Goal: Task Accomplishment & Management: Manage account settings

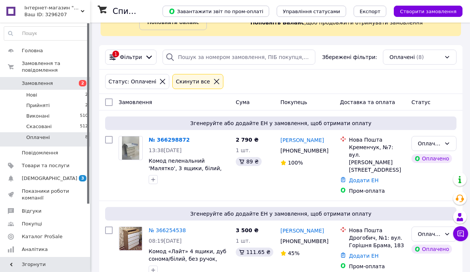
scroll to position [60, 0]
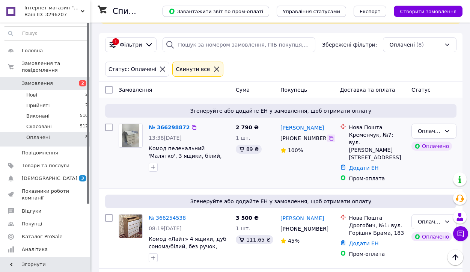
click at [331, 140] on icon at bounding box center [331, 138] width 6 height 6
drag, startPoint x: 159, startPoint y: 128, endPoint x: 165, endPoint y: 129, distance: 6.1
click at [159, 128] on link "№ 366298872" at bounding box center [169, 127] width 41 height 6
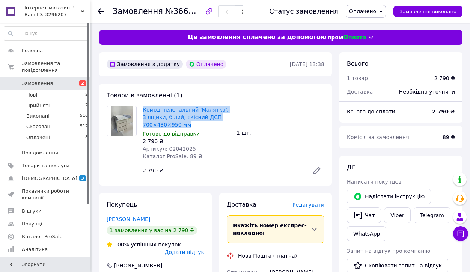
drag, startPoint x: 140, startPoint y: 108, endPoint x: 190, endPoint y: 123, distance: 51.5
click at [190, 123] on div "Комод пеленальний 'Малятко', 3 ящики, білий, якісний ДСП 700×430×950 мм Готово …" at bounding box center [187, 132] width 94 height 57
copy link "Комод пеленальний 'Малятко', 3 ящики, білий, якісний ДСП 700×430×950 мм"
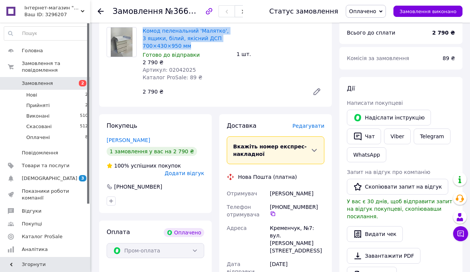
scroll to position [166, 0]
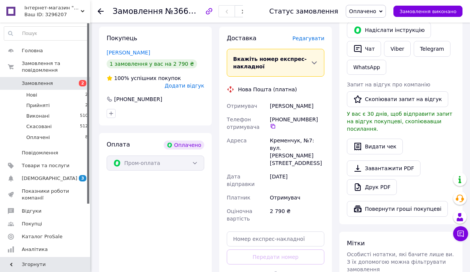
click at [99, 14] on div at bounding box center [101, 12] width 6 height 8
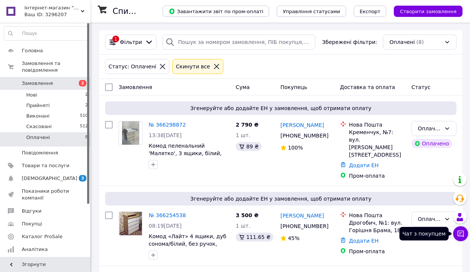
click at [462, 232] on icon at bounding box center [460, 233] width 6 height 6
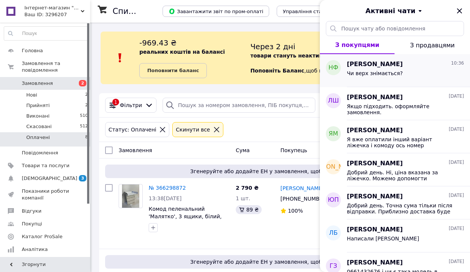
click at [385, 70] on span "Чи верх знімається?" at bounding box center [375, 73] width 56 height 6
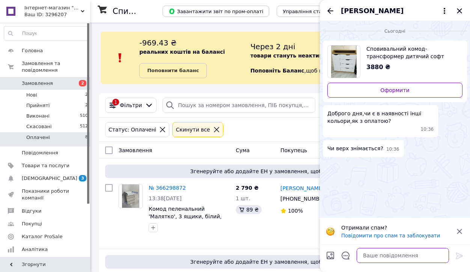
click at [380, 254] on textarea at bounding box center [402, 255] width 92 height 15
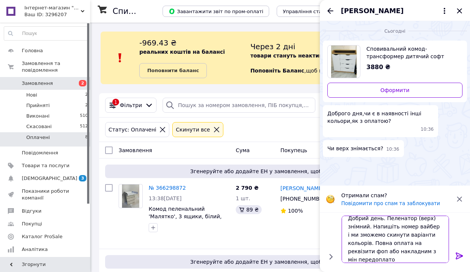
scroll to position [1, 0]
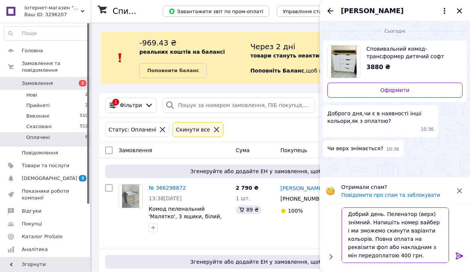
type textarea "Добрий день. Пеленатор (верх) знімний. Напишіть номер вайбер і ми зможемо скину…"
click at [461, 256] on icon at bounding box center [458, 255] width 7 height 7
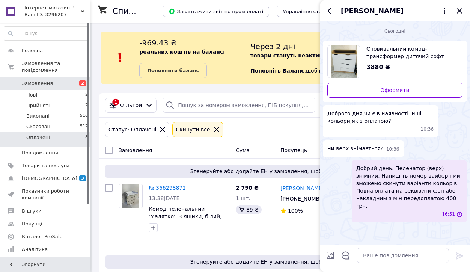
scroll to position [0, 0]
click at [332, 12] on icon "Назад" at bounding box center [330, 10] width 9 height 9
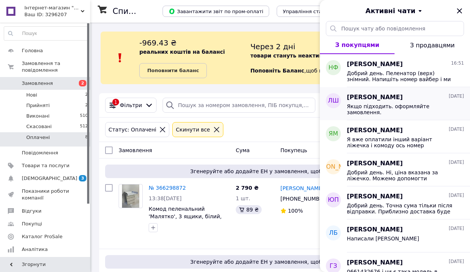
click at [387, 111] on span "Якщо підходить. оформляйте замовлення." at bounding box center [400, 109] width 107 height 12
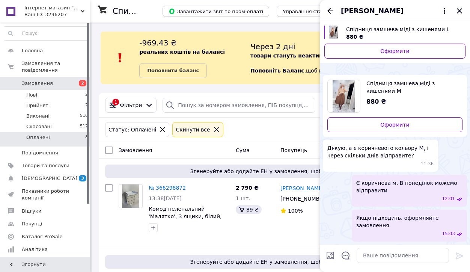
scroll to position [401, 0]
click at [330, 14] on icon "Назад" at bounding box center [330, 10] width 9 height 9
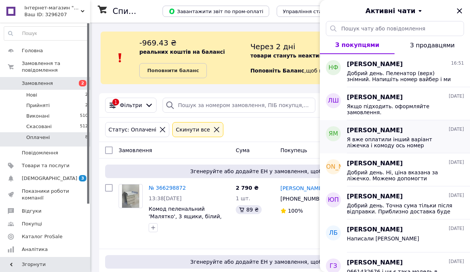
scroll to position [0, 0]
click at [459, 12] on icon "Закрити" at bounding box center [459, 10] width 9 height 9
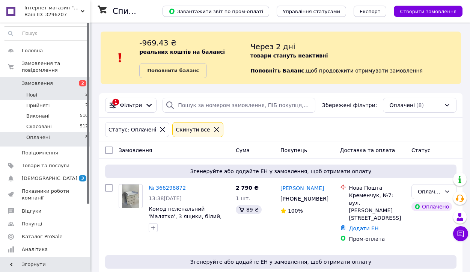
click at [39, 95] on li "Нові 2" at bounding box center [46, 95] width 92 height 11
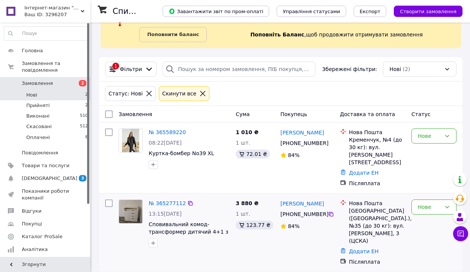
scroll to position [36, 0]
click at [332, 215] on icon at bounding box center [331, 214] width 6 height 6
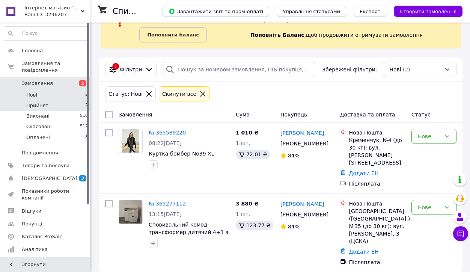
click at [40, 105] on span "Прийняті" at bounding box center [37, 105] width 23 height 7
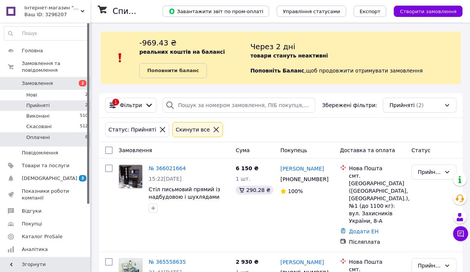
click at [37, 136] on span "Оплачені" at bounding box center [38, 137] width 24 height 7
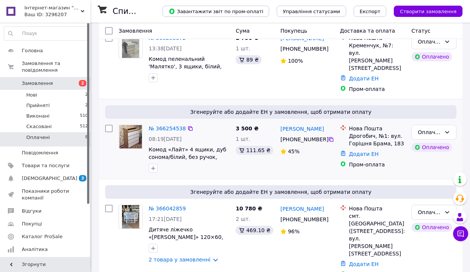
scroll to position [184, 0]
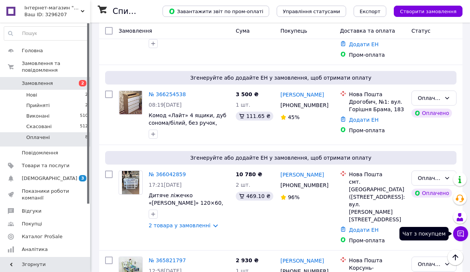
click at [458, 235] on icon at bounding box center [460, 233] width 6 height 6
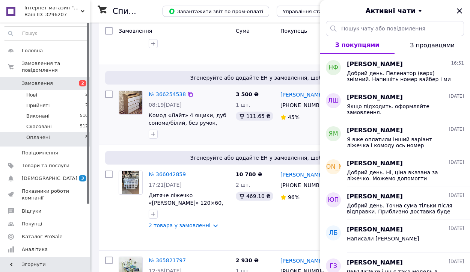
click at [302, 116] on div "[PERSON_NAME] [PHONE_NUMBER]%" at bounding box center [307, 114] width 60 height 54
click at [457, 11] on icon "Закрити" at bounding box center [459, 10] width 9 height 9
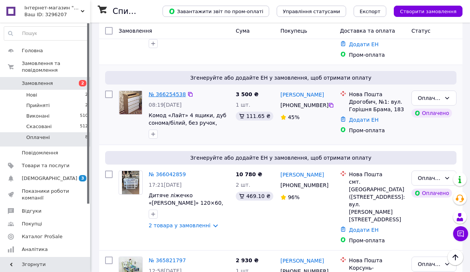
click at [170, 91] on link "№ 366254538" at bounding box center [167, 94] width 37 height 6
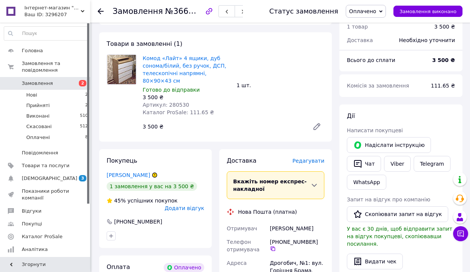
scroll to position [52, 0]
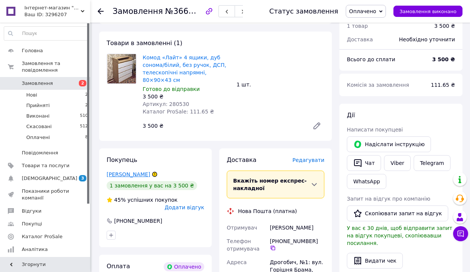
click at [120, 171] on link "[PERSON_NAME]" at bounding box center [129, 174] width 44 height 6
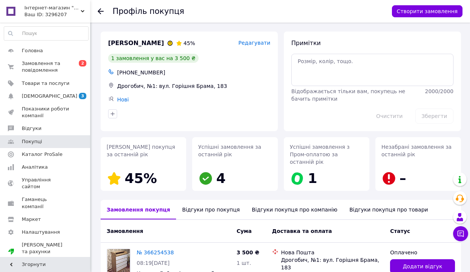
scroll to position [53, 0]
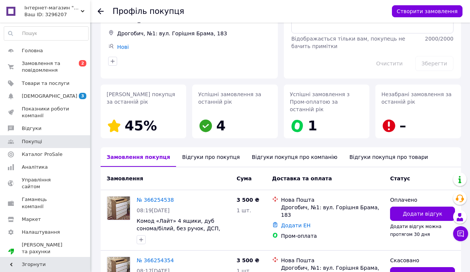
click at [209, 149] on div "Відгуки про покупця" at bounding box center [210, 157] width 69 height 20
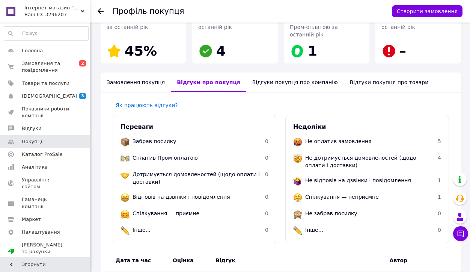
scroll to position [104, 0]
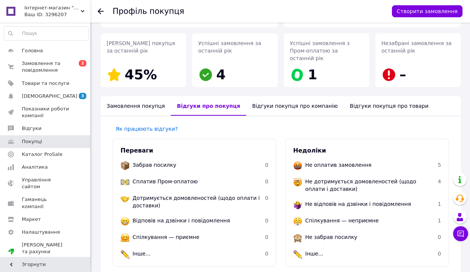
click at [99, 11] on use at bounding box center [101, 11] width 6 height 6
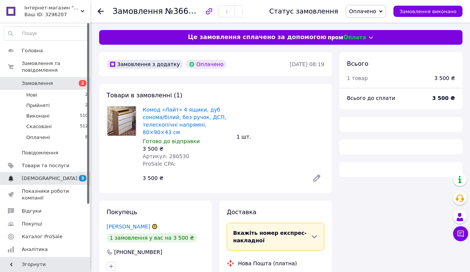
click at [39, 175] on span "[DEMOGRAPHIC_DATA]" at bounding box center [50, 178] width 56 height 7
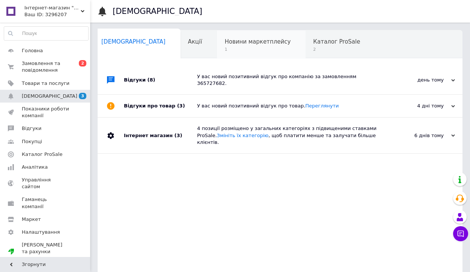
click at [224, 41] on span "Новини маркетплейсу" at bounding box center [257, 41] width 66 height 7
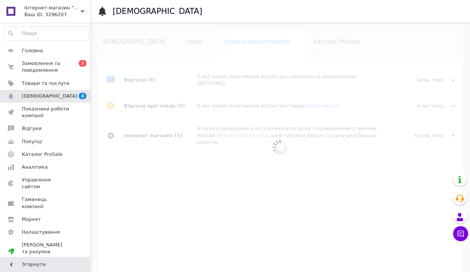
scroll to position [0, 16]
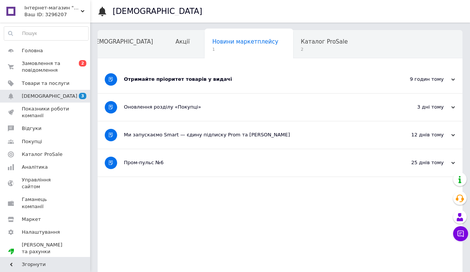
click at [203, 69] on div "Отримайте пріоритет товарів у видачі" at bounding box center [252, 79] width 256 height 27
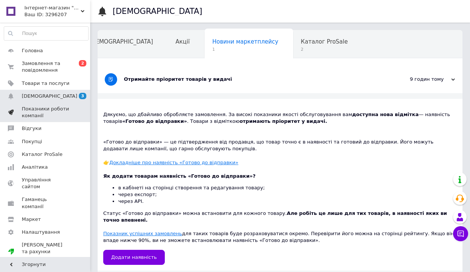
click at [35, 116] on span "Показники роботи компанії" at bounding box center [46, 112] width 48 height 14
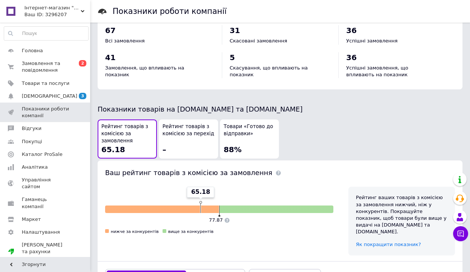
scroll to position [354, 0]
